Goal: Find specific page/section: Find specific page/section

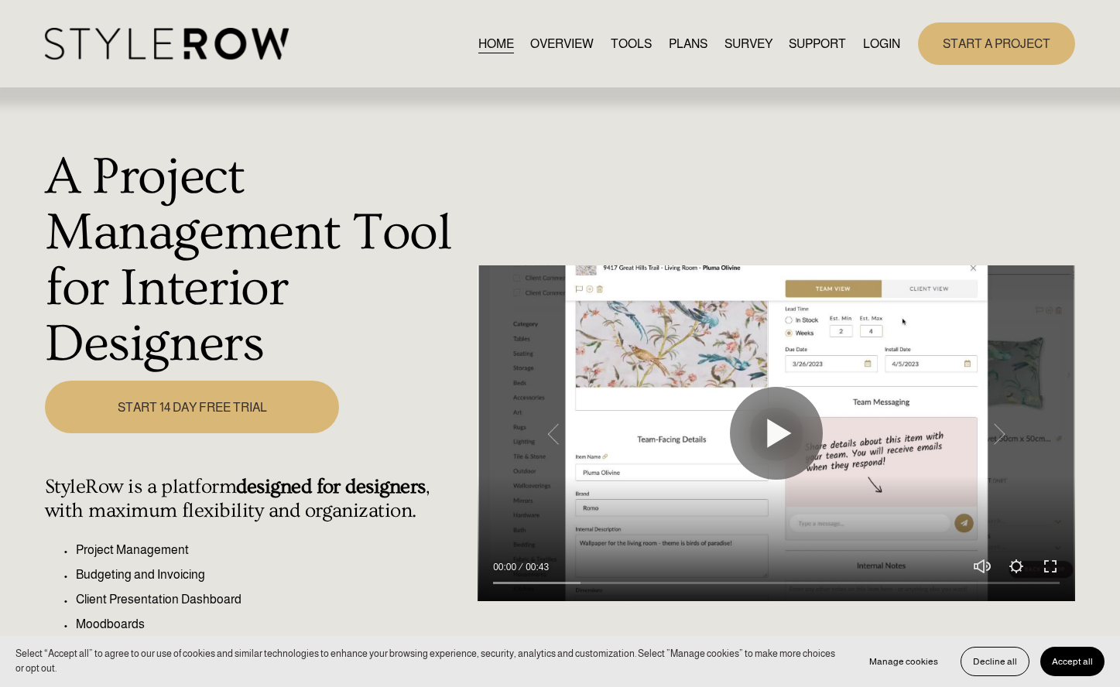
click at [866, 46] on link "LOGIN" at bounding box center [881, 43] width 37 height 21
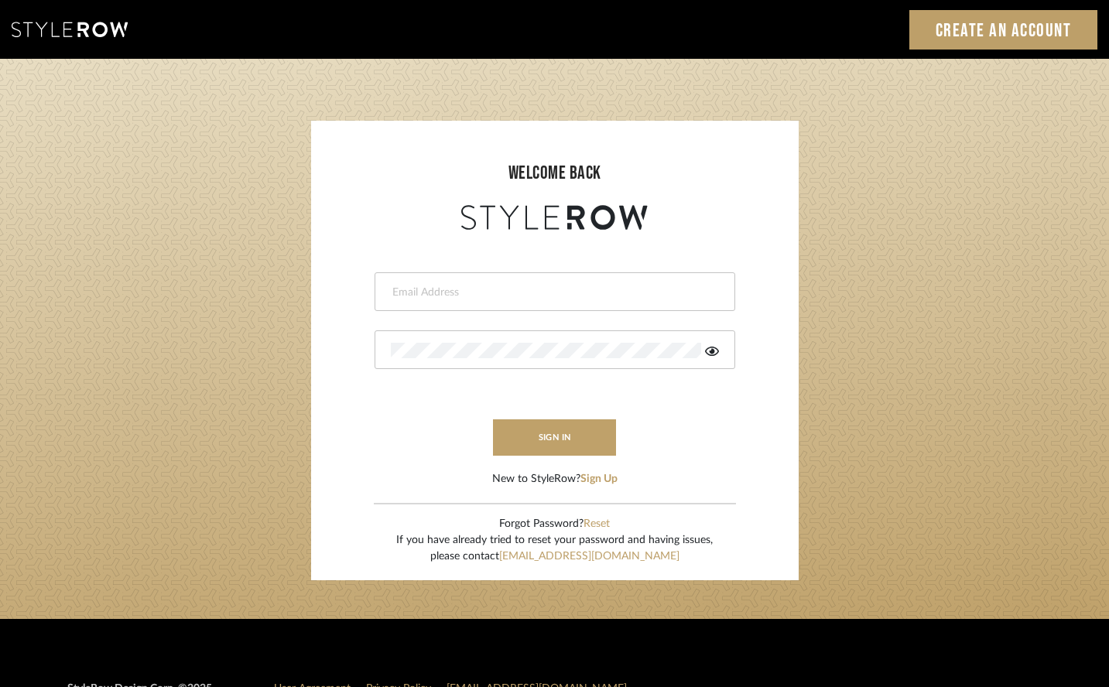
click at [519, 285] on input "email" at bounding box center [553, 292] width 324 height 15
type input "aaron@hahnsellestudio.com"
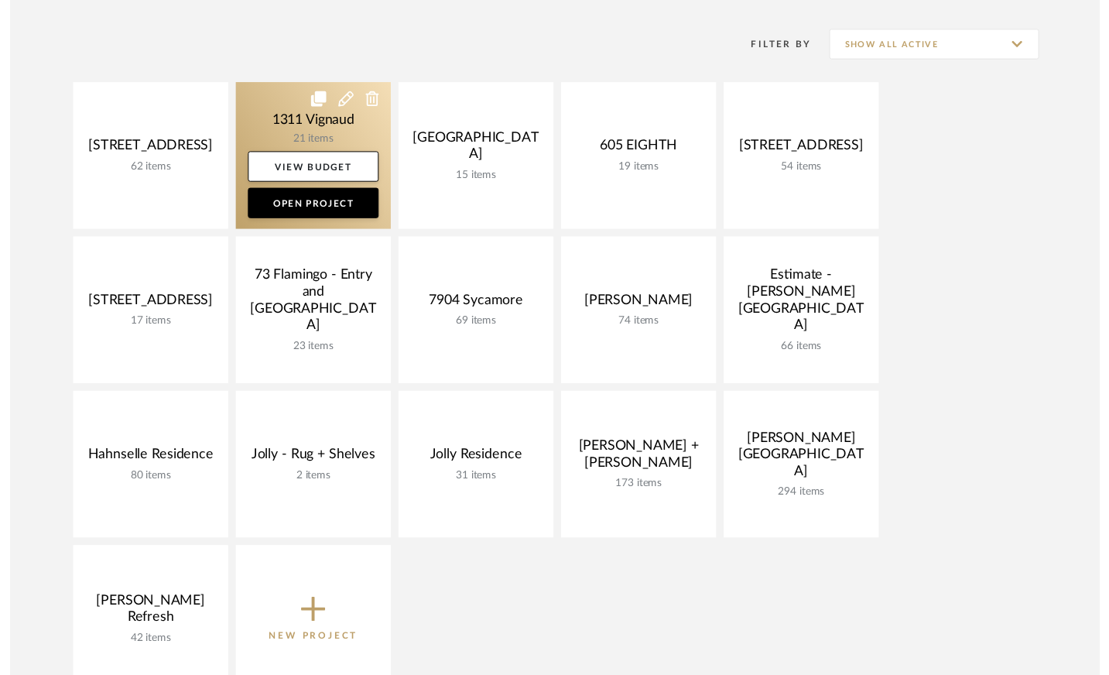
scroll to position [305, 0]
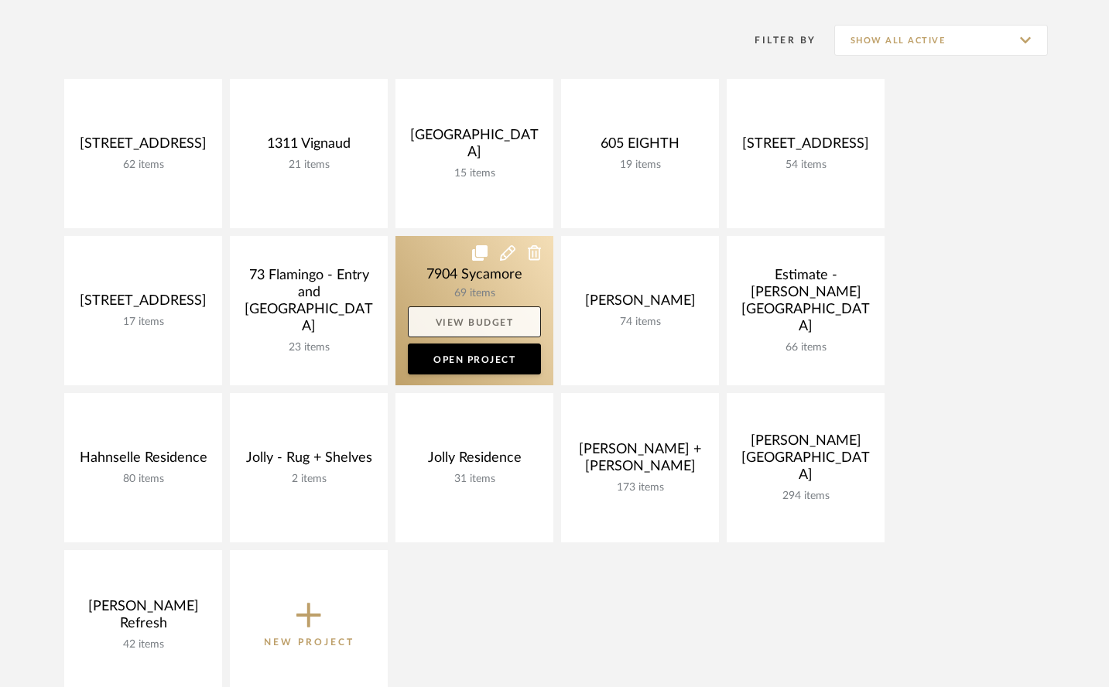
click at [466, 321] on link "View Budget" at bounding box center [474, 321] width 133 height 31
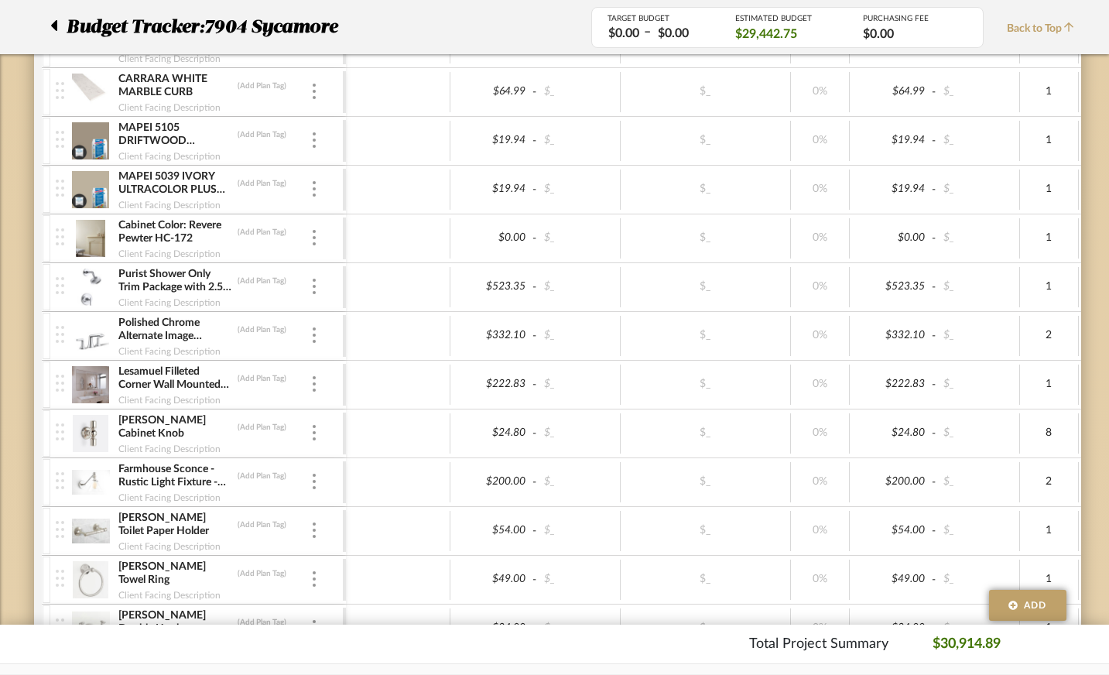
scroll to position [2366, 0]
